Goal: Check status

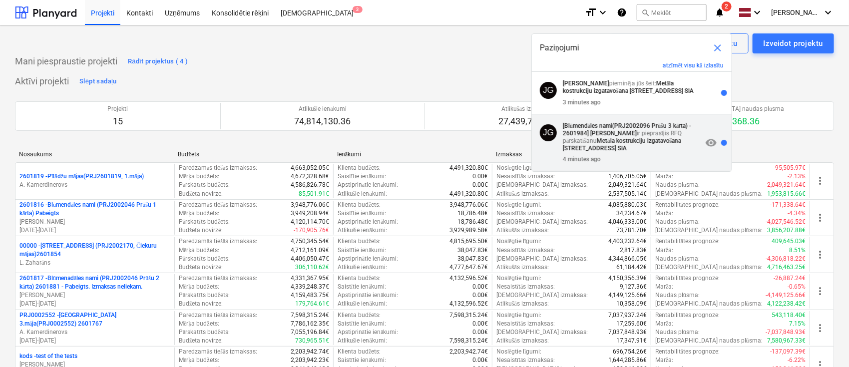
click at [620, 144] on strong "Metāla kostrukciju izgatavošana [STREET_ADDRESS] SIA" at bounding box center [622, 144] width 118 height 14
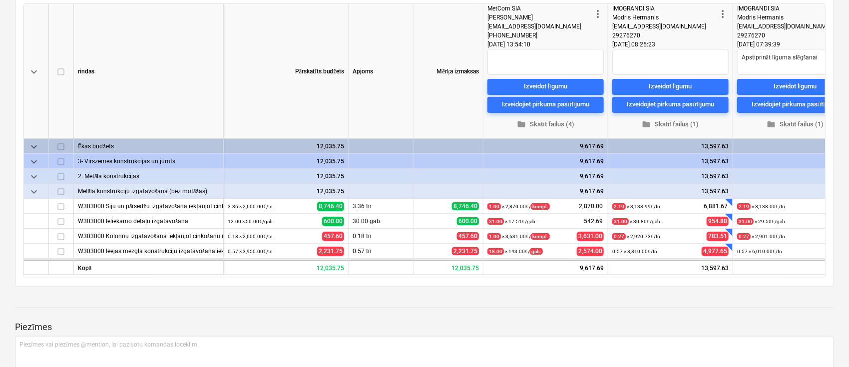
scroll to position [238, 0]
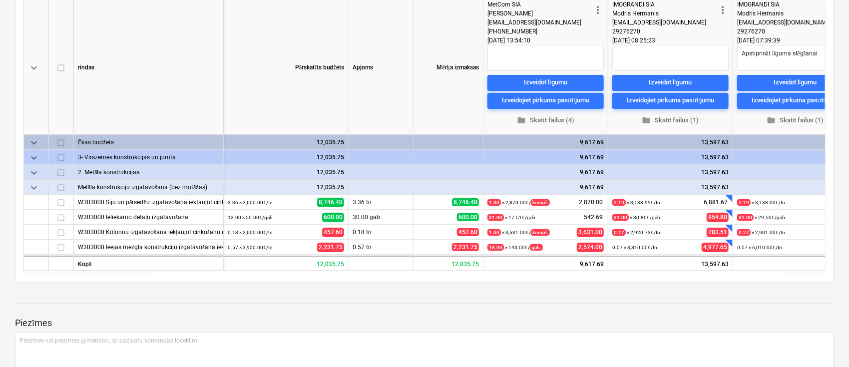
drag, startPoint x: 580, startPoint y: 289, endPoint x: 654, endPoint y: 288, distance: 73.4
click at [654, 274] on div "keyboard_arrow_down rindas Pārskatīts budžets Apjoms Mērķa izmaksas more_vert M…" at bounding box center [424, 137] width 802 height 275
drag, startPoint x: 654, startPoint y: 288, endPoint x: 711, endPoint y: 280, distance: 58.0
click at [711, 274] on div "keyboard_arrow_down rindas Pārskatīts budžets Apjoms Mērķa izmaksas more_vert M…" at bounding box center [424, 137] width 802 height 275
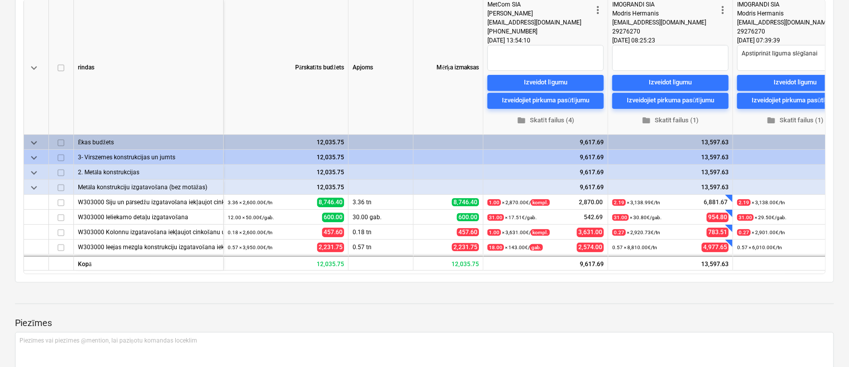
drag, startPoint x: 664, startPoint y: 288, endPoint x: 715, endPoint y: 288, distance: 51.5
click at [715, 274] on div "keyboard_arrow_down rindas Pārskatīts budžets Apjoms Mērķa izmaksas more_vert M…" at bounding box center [424, 137] width 802 height 275
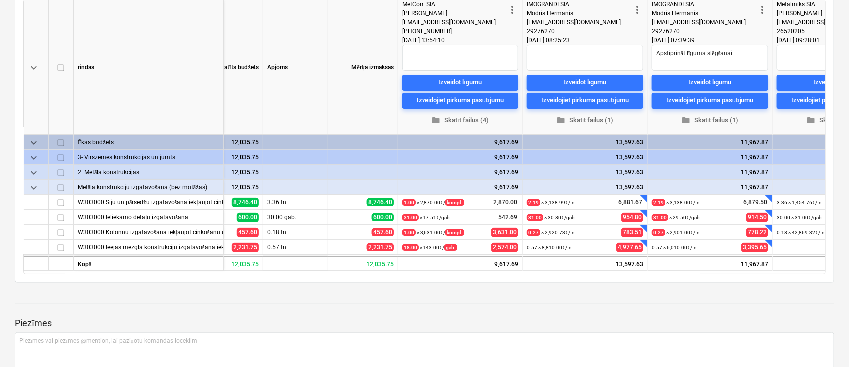
scroll to position [0, 84]
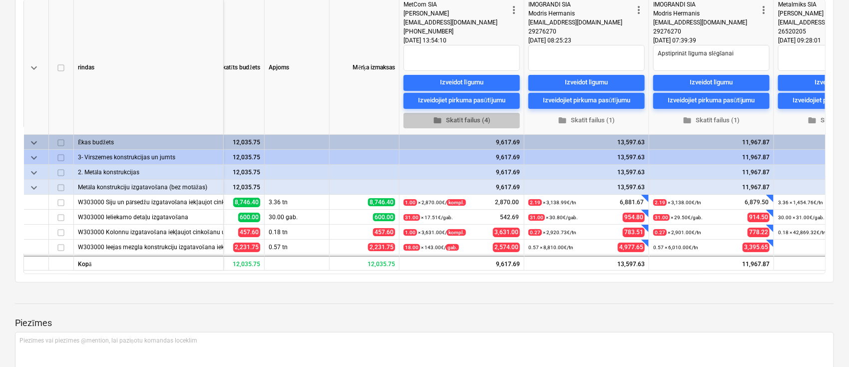
click at [459, 126] on span "folder Skatīt failus (4)" at bounding box center [462, 119] width 108 height 11
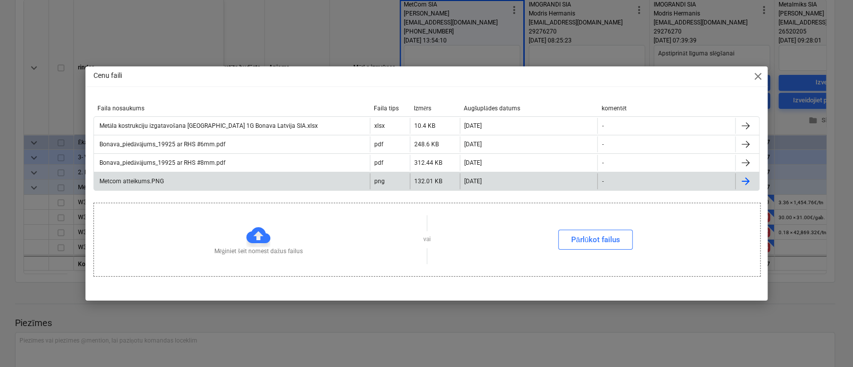
click at [142, 177] on div "Metcom atteikums.PNG" at bounding box center [232, 181] width 276 height 16
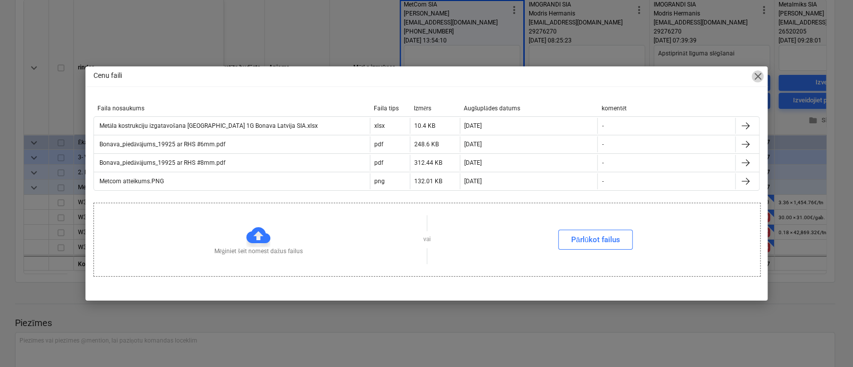
click at [755, 77] on span "close" at bounding box center [757, 76] width 12 height 12
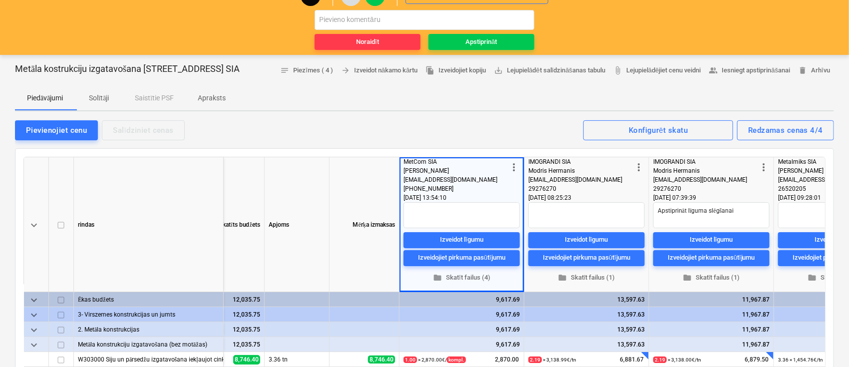
scroll to position [20, 0]
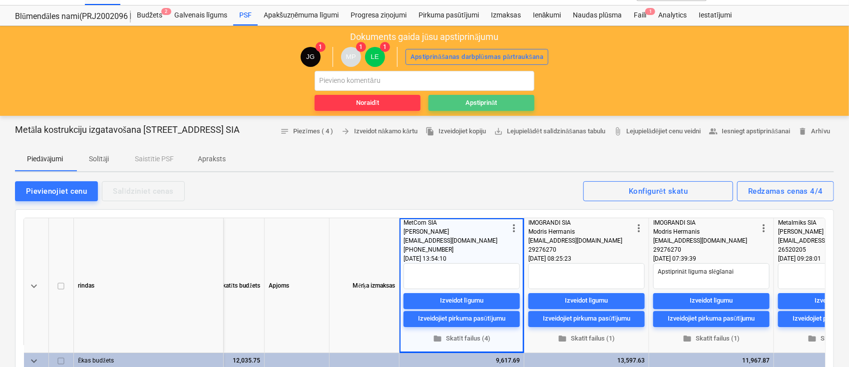
click at [481, 103] on div "Apstiprināt" at bounding box center [481, 102] width 31 height 11
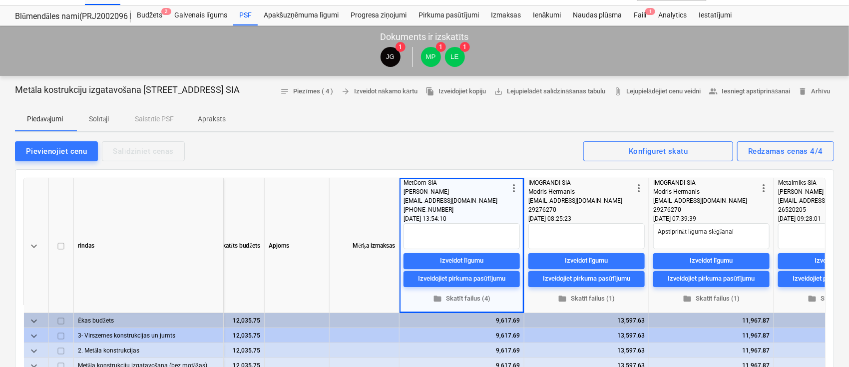
scroll to position [0, 0]
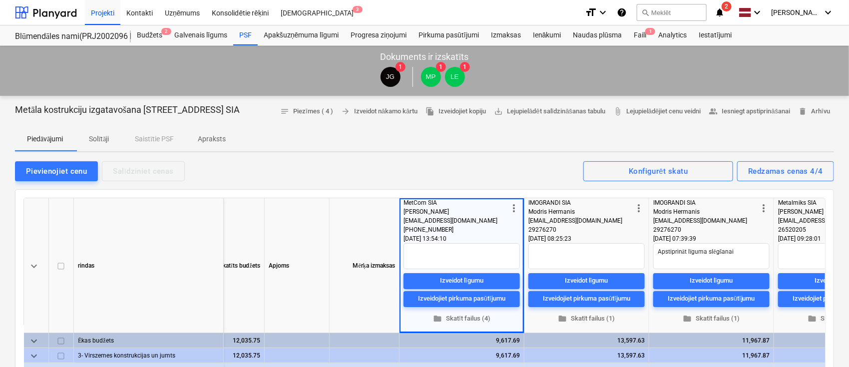
click at [732, 11] on span "2" at bounding box center [727, 6] width 10 height 10
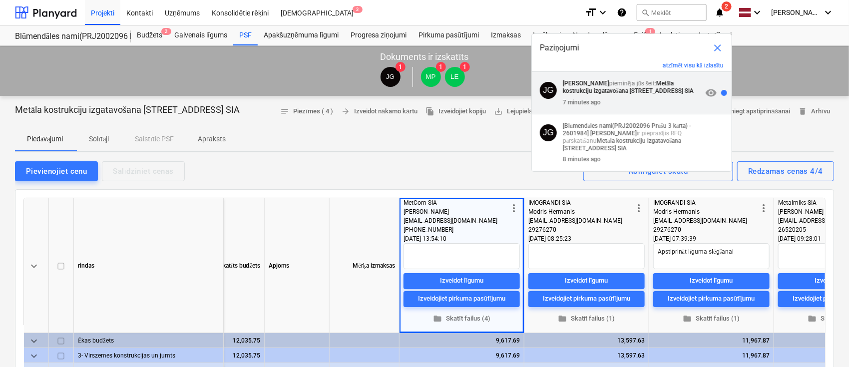
click at [644, 91] on strong "Metāla kostrukciju izgatavošana [STREET_ADDRESS] SIA" at bounding box center [628, 87] width 131 height 14
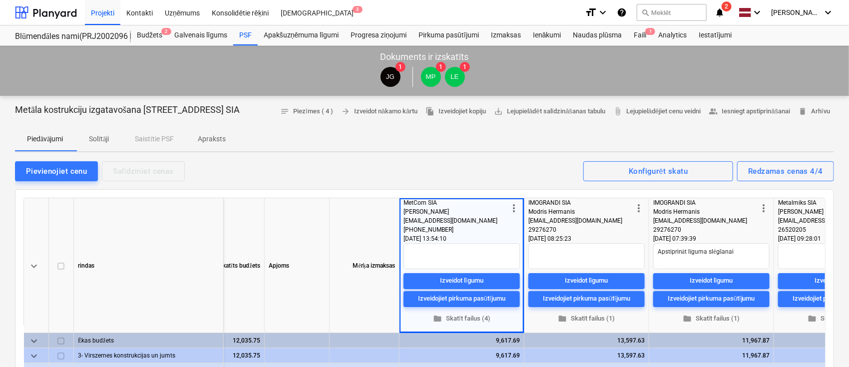
click at [725, 10] on icon "notifications" at bounding box center [720, 12] width 10 height 12
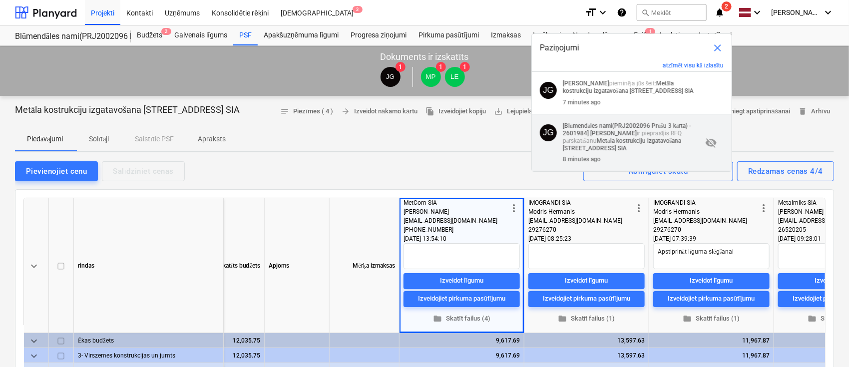
click at [635, 160] on div "8 minutes ago" at bounding box center [632, 157] width 139 height 11
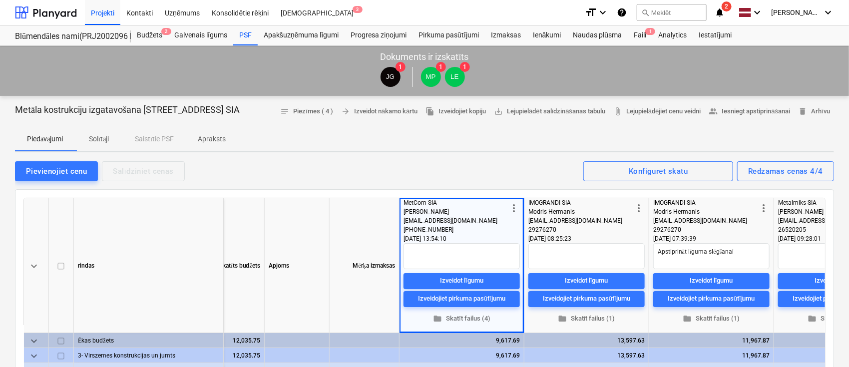
click at [360, 15] on div "Projekti Kontakti Uzņēmums Konsolidētie rēķini Iesūtne 3" at bounding box center [331, 12] width 492 height 25
type textarea "x"
click at [725, 14] on icon "notifications" at bounding box center [720, 12] width 10 height 12
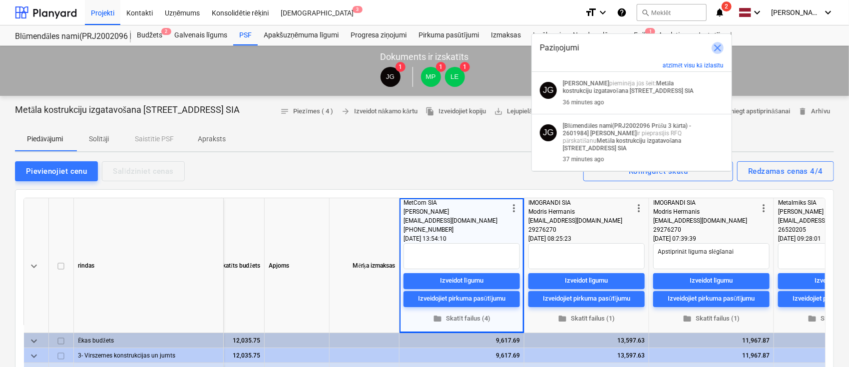
click at [720, 48] on span "close" at bounding box center [718, 48] width 12 height 12
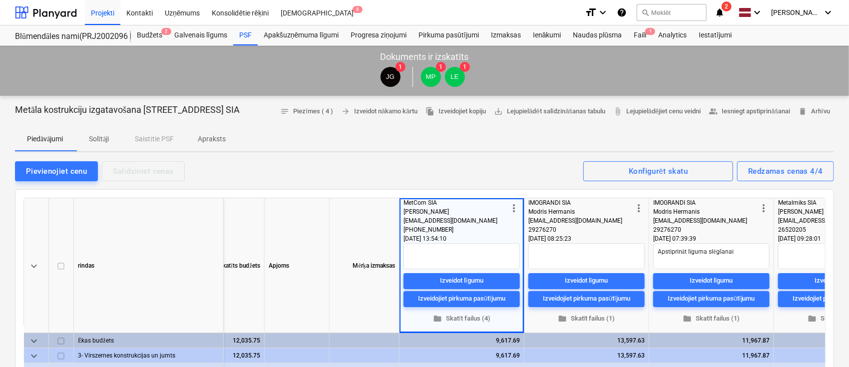
click at [379, 9] on div "Projekti Kontakti Uzņēmums Konsolidētie rēķini Iesūtne 3" at bounding box center [331, 12] width 492 height 25
